Goal: Task Accomplishment & Management: Complete application form

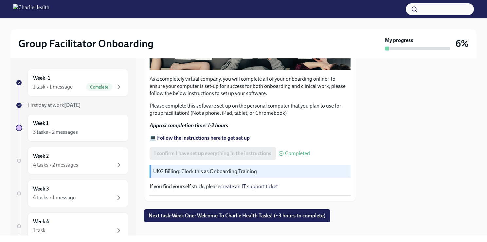
scroll to position [204, 0]
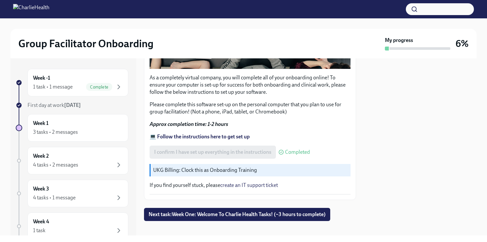
click at [208, 137] on div "As a completely virtual company, you will complete all of your onboarding onlin…" at bounding box center [250, 72] width 201 height 244
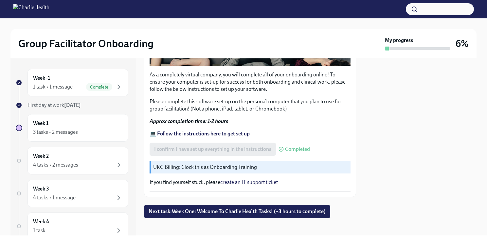
click at [232, 130] on strong "💻 Follow the instructions here to get set up" at bounding box center [200, 133] width 100 height 6
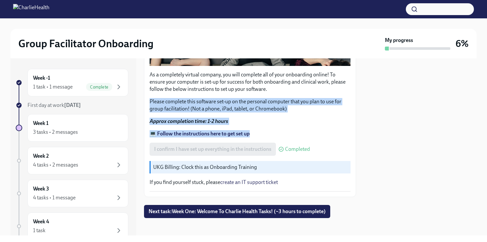
drag, startPoint x: 340, startPoint y: 88, endPoint x: 345, endPoint y: 126, distance: 38.3
click at [345, 126] on div "As a completely virtual company, you will complete all of your onboarding onlin…" at bounding box center [250, 69] width 201 height 244
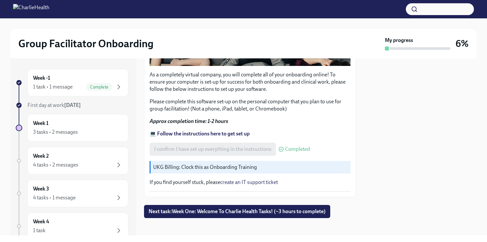
click at [444, 173] on div at bounding box center [420, 146] width 113 height 177
click at [52, 135] on div "3 tasks • 2 messages" at bounding box center [55, 131] width 45 height 7
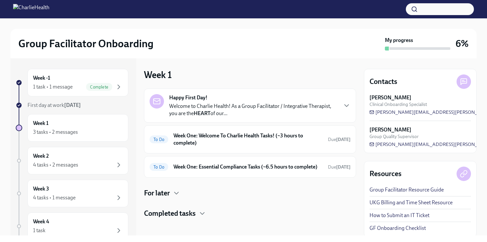
scroll to position [10, 0]
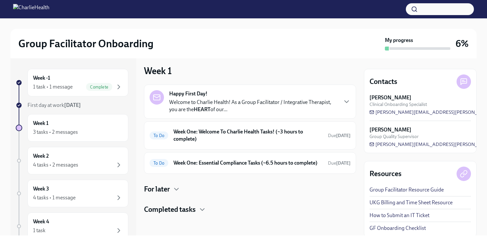
click at [195, 211] on h4 "Completed tasks" at bounding box center [170, 209] width 52 height 10
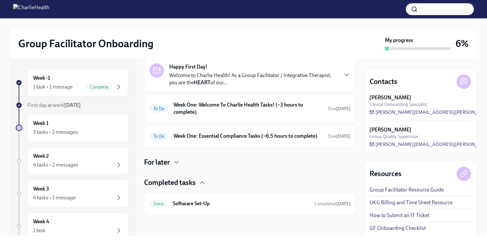
scroll to position [0, 0]
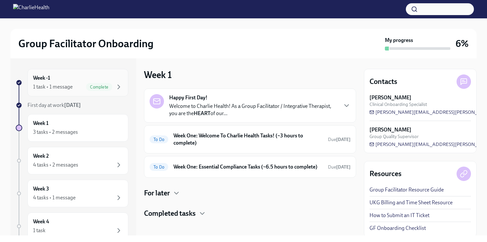
click at [99, 88] on span "Complete" at bounding box center [99, 86] width 26 height 5
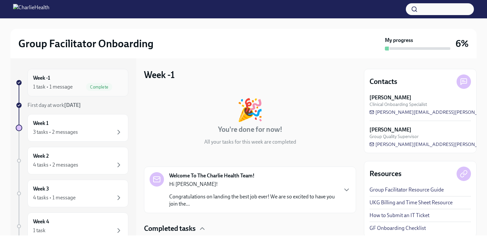
click at [105, 74] on div "Week -1 1 task • 1 message Complete" at bounding box center [78, 82] width 90 height 16
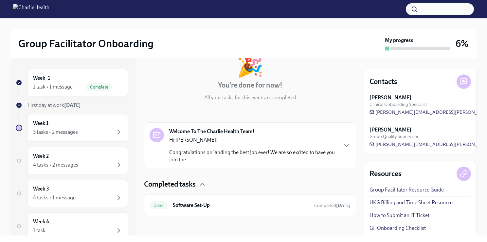
scroll to position [45, 0]
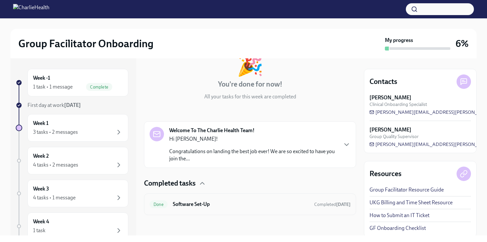
click at [310, 211] on div "Done Software Set-Up Completed [DATE]" at bounding box center [250, 204] width 212 height 22
click at [171, 201] on div "Done Software Set-Up Completed [DATE]" at bounding box center [250, 204] width 201 height 10
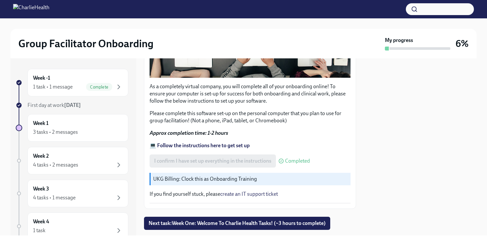
scroll to position [207, 0]
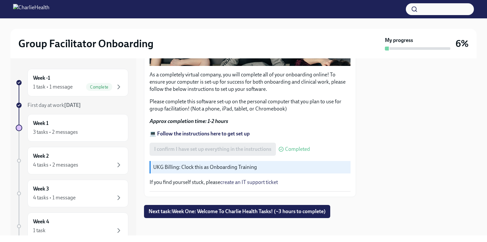
click at [197, 147] on div "I confirm I have set up everything in the instructions Completed" at bounding box center [230, 148] width 160 height 13
click at [193, 130] on strong "💻 Follow the instructions here to get set up" at bounding box center [200, 133] width 100 height 6
